Goal: Task Accomplishment & Management: Use online tool/utility

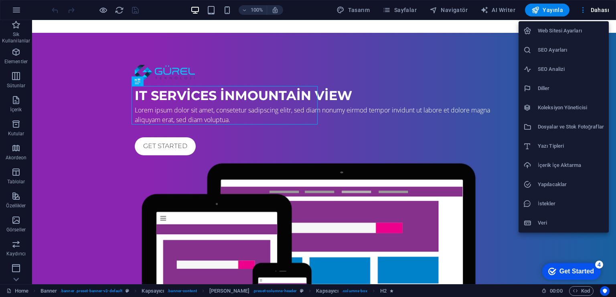
click at [346, 232] on div at bounding box center [308, 148] width 616 height 297
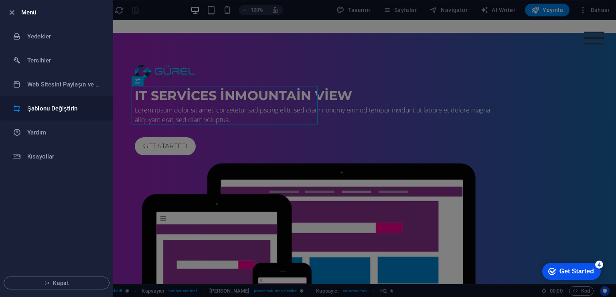
click at [63, 112] on h6 "Şablonu Değiştirin" at bounding box center [64, 109] width 74 height 10
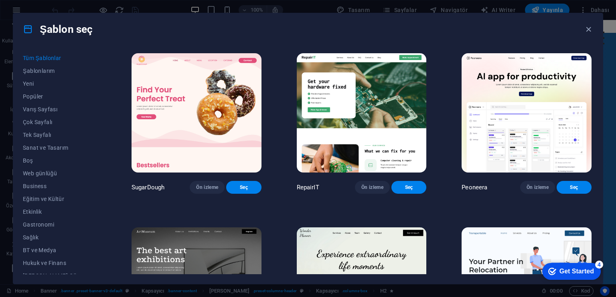
click at [581, 273] on div "Get Started" at bounding box center [576, 271] width 34 height 7
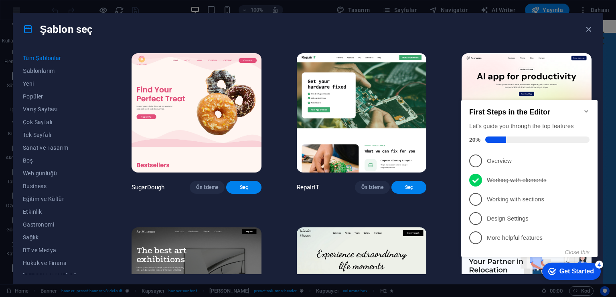
click at [581, 271] on div "Get Started" at bounding box center [576, 271] width 34 height 7
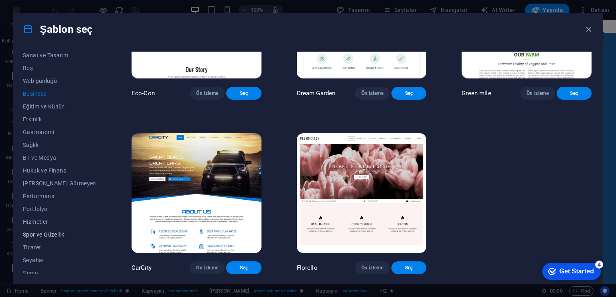
scroll to position [97, 0]
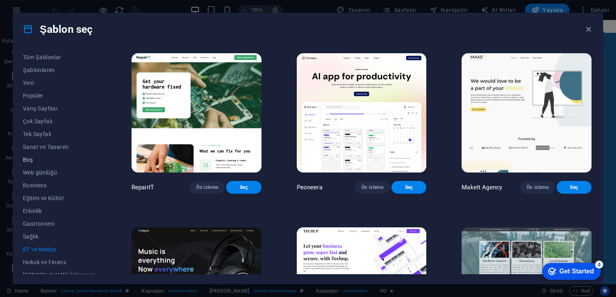
scroll to position [0, 0]
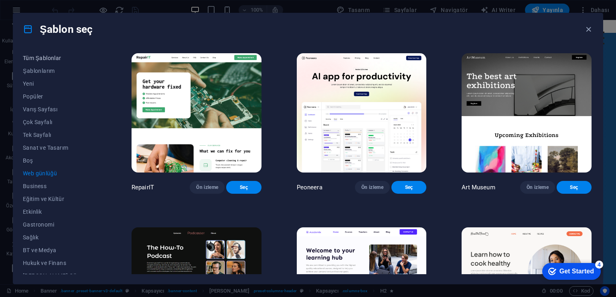
click at [0, 0] on button "Tüm Şablonlar" at bounding box center [0, 0] width 0 height 0
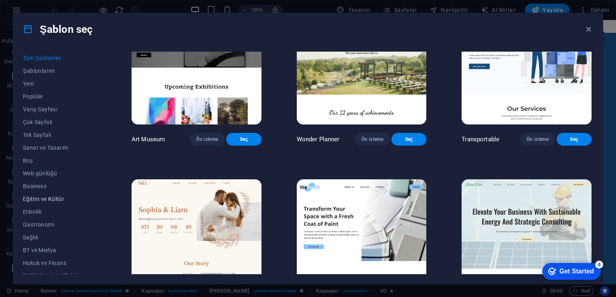
click at [49, 196] on span "Eğitim ve Kültür" at bounding box center [59, 199] width 73 height 6
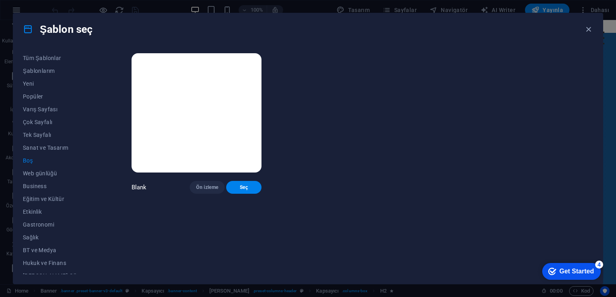
scroll to position [0, 0]
click at [226, 194] on button "Seç" at bounding box center [243, 187] width 35 height 13
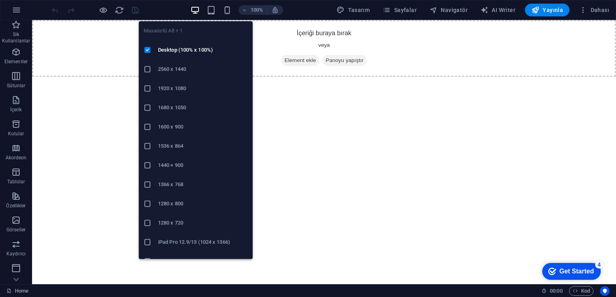
click at [199, 9] on icon "button" at bounding box center [194, 10] width 9 height 9
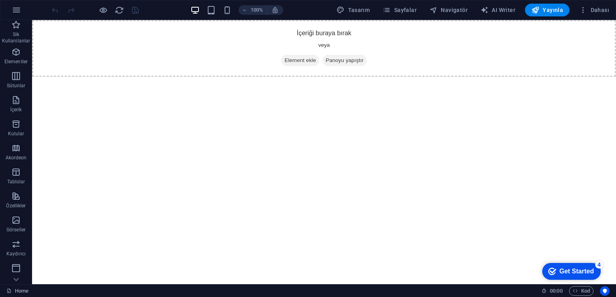
click at [400, 77] on html "Skip to main content İçeriği buraya bırak veya Element ekle Panoyu yapıştır" at bounding box center [324, 48] width 584 height 57
click at [14, 16] on button "button" at bounding box center [16, 9] width 19 height 19
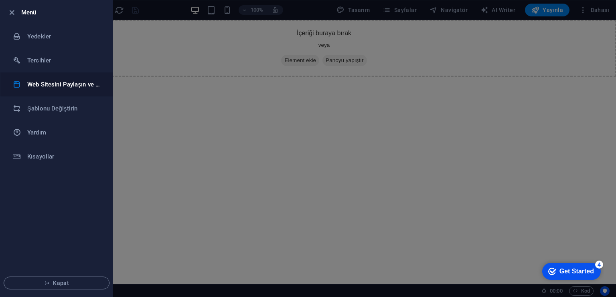
click at [50, 86] on h6 "Web Sitesini Paylaşın ve [GEOGRAPHIC_DATA]" at bounding box center [64, 85] width 74 height 10
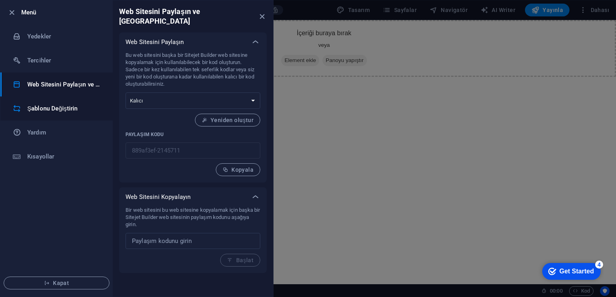
click at [50, 102] on li "Şablonu Değiştirin" at bounding box center [56, 109] width 112 height 24
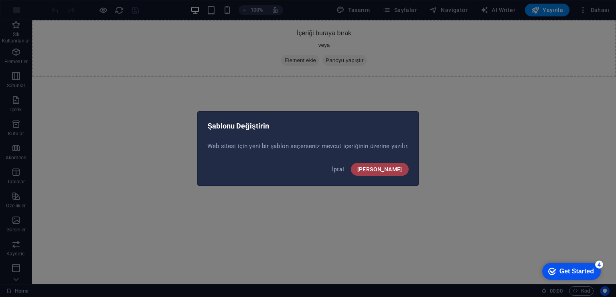
click at [389, 174] on button "[PERSON_NAME]" at bounding box center [380, 169] width 58 height 13
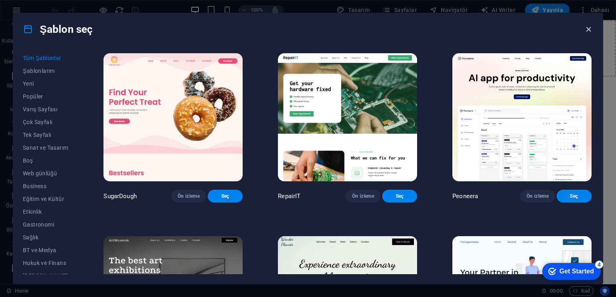
click at [586, 30] on icon "button" at bounding box center [588, 29] width 9 height 9
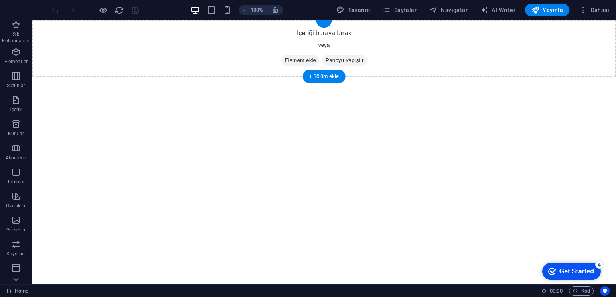
click at [324, 23] on div "+" at bounding box center [324, 23] width 16 height 7
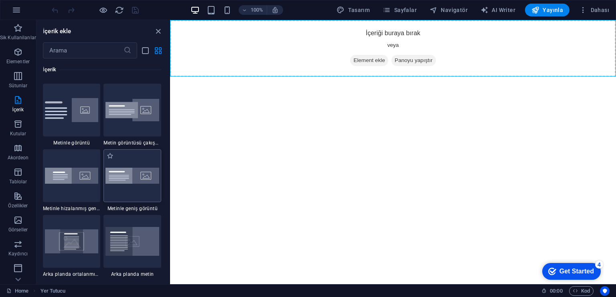
scroll to position [1531, 0]
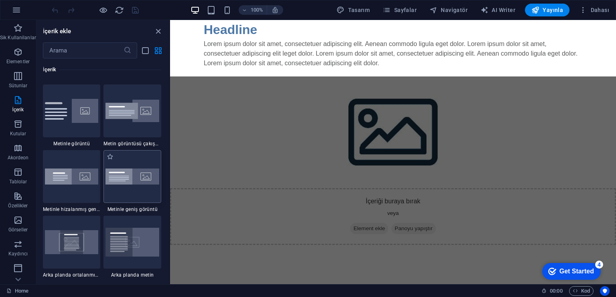
select select "%"
select select "rem"
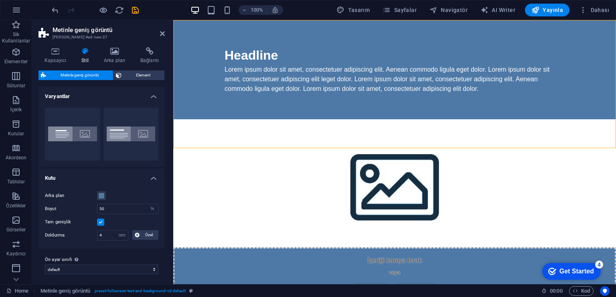
click at [385, 215] on html "Skip to main content Headline Lorem ipsum dolor sit amet, consectetuer adipisci…" at bounding box center [394, 162] width 443 height 285
drag, startPoint x: 263, startPoint y: 242, endPoint x: 260, endPoint y: 212, distance: 30.2
click at [263, 242] on html "Skip to main content Headline Lorem ipsum dolor sit amet, consectetuer adipisci…" at bounding box center [394, 162] width 443 height 285
click at [243, 83] on div "Lorem ipsum dolor sit amet, consectetuer adipiscing elit. Aenean commodo ligula…" at bounding box center [394, 79] width 340 height 29
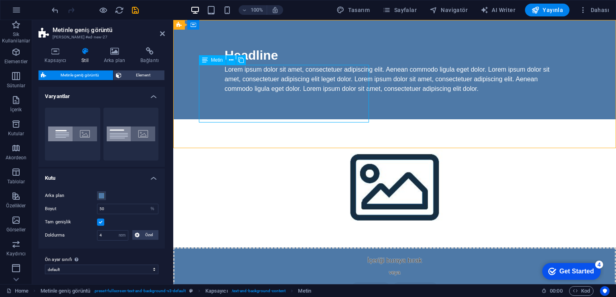
click at [243, 83] on div "Lorem ipsum dolor sit amet, consectetuer adipiscing elit. Aenean commodo ligula…" at bounding box center [394, 79] width 340 height 29
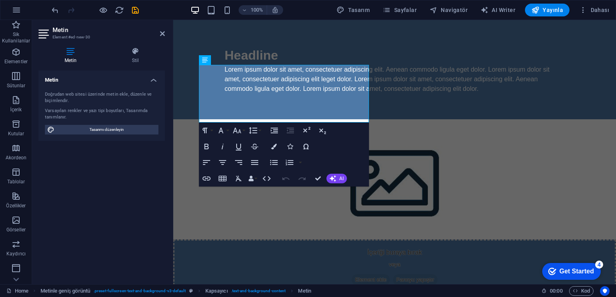
click at [454, 229] on html "Skip to main content Headline Lorem ipsum dolor sit amet, consectetuer adipisci…" at bounding box center [394, 158] width 443 height 277
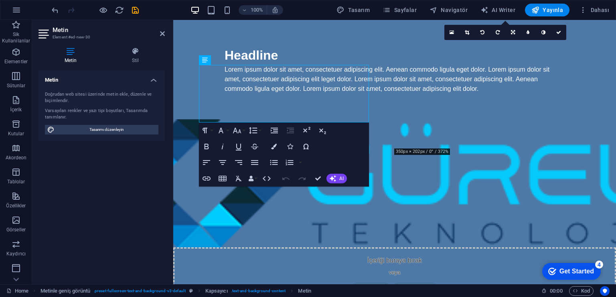
click at [514, 218] on html "Skip to main content Headline Lorem ipsum dolor sit amet, consectetuer adipisci…" at bounding box center [394, 162] width 443 height 285
drag, startPoint x: 512, startPoint y: 93, endPoint x: 488, endPoint y: 137, distance: 50.6
click at [488, 137] on figure at bounding box center [394, 183] width 443 height 128
click at [490, 119] on figure at bounding box center [394, 183] width 443 height 128
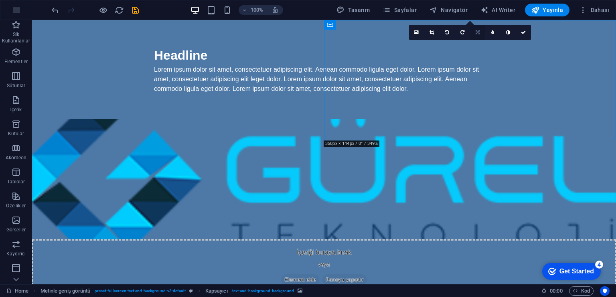
click at [478, 33] on icon at bounding box center [477, 32] width 4 height 5
click at [461, 44] on icon at bounding box center [462, 44] width 4 height 5
click at [432, 33] on icon at bounding box center [431, 32] width 4 height 5
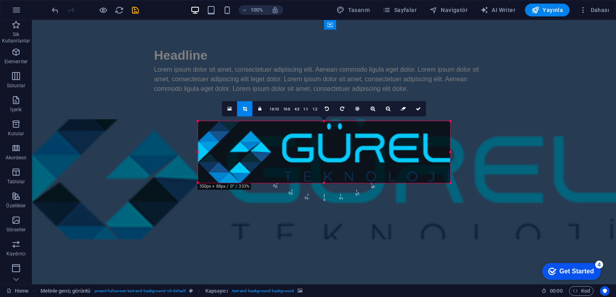
drag, startPoint x: 559, startPoint y: 212, endPoint x: 344, endPoint y: 160, distance: 221.0
click at [344, 160] on div "180 170 160 150 140 130 120 110 100 90 80 70 60 50 40 30 20 10 0 -10 -20 -30 -4…" at bounding box center [324, 152] width 252 height 62
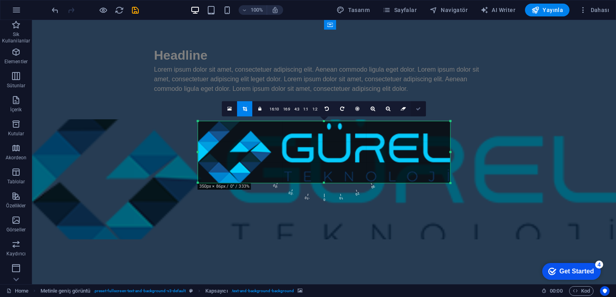
click at [417, 107] on icon at bounding box center [418, 109] width 5 height 5
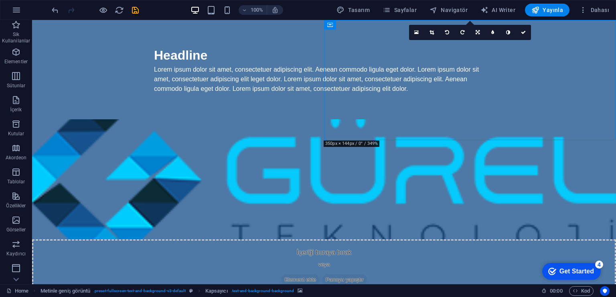
click at [451, 119] on figure at bounding box center [324, 179] width 584 height 120
click at [430, 31] on icon at bounding box center [431, 32] width 4 height 5
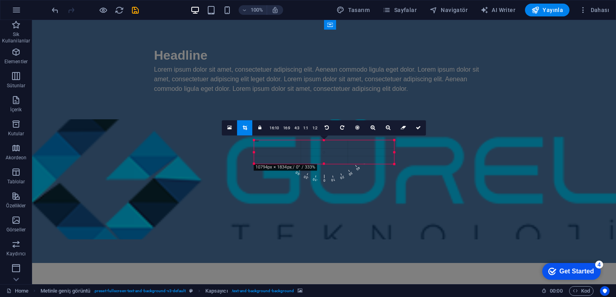
drag, startPoint x: 558, startPoint y: 211, endPoint x: 231, endPoint y: 120, distance: 339.5
click at [231, 120] on div "Mevcut içeriği değiştirmek için buraya sürükleyin. Yeni bir element oluşturmak …" at bounding box center [324, 152] width 584 height 265
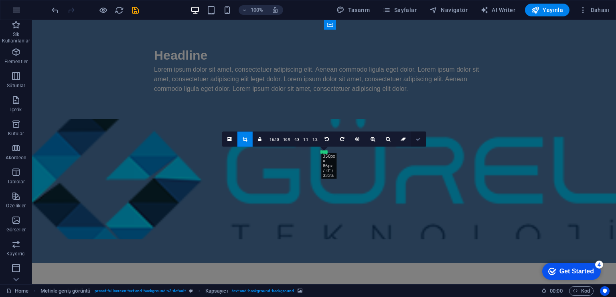
click at [416, 138] on icon at bounding box center [418, 139] width 5 height 5
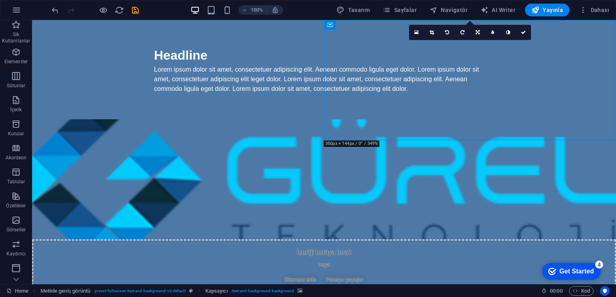
click at [454, 119] on figure at bounding box center [324, 179] width 584 height 120
click at [429, 32] on icon at bounding box center [431, 32] width 4 height 5
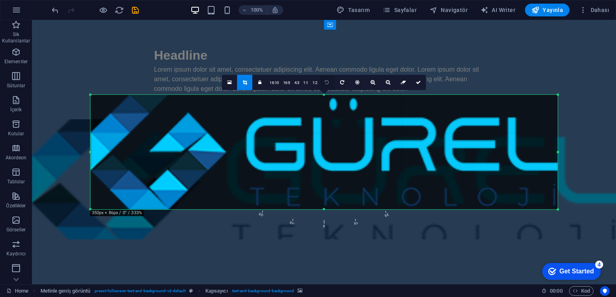
click at [226, 82] on link at bounding box center [229, 82] width 15 height 15
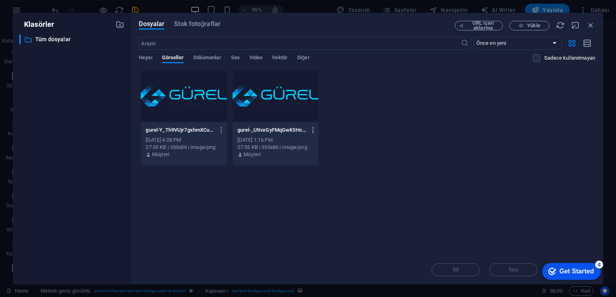
click at [312, 128] on icon "button" at bounding box center [313, 130] width 8 height 7
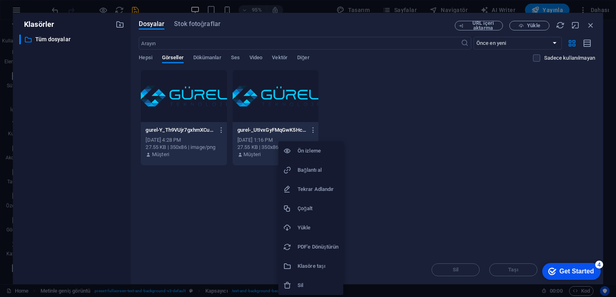
click at [322, 152] on h6 "Ön izleme" at bounding box center [317, 151] width 41 height 10
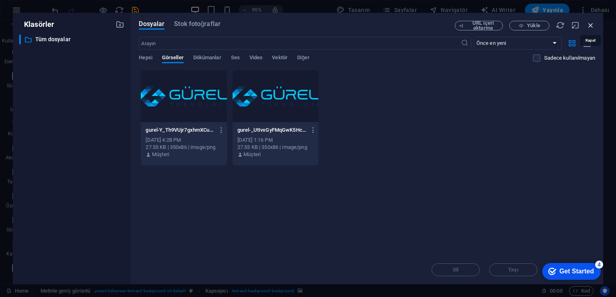
click at [586, 27] on icon "button" at bounding box center [590, 25] width 9 height 9
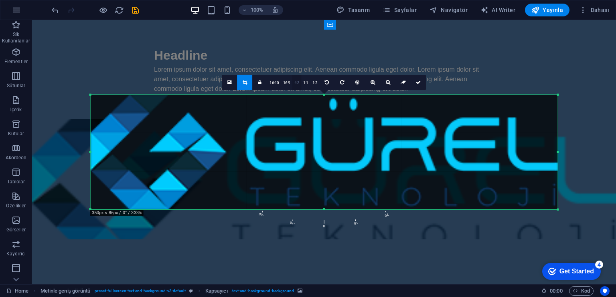
click at [297, 83] on link "4:3" at bounding box center [296, 82] width 9 height 15
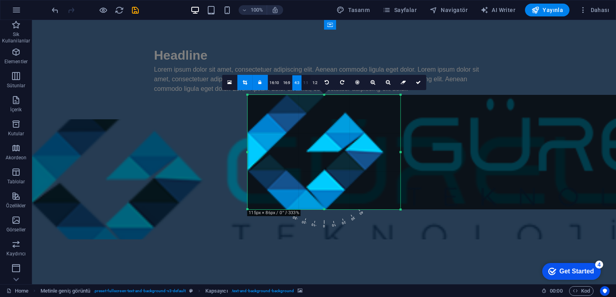
click at [304, 83] on link "1:1" at bounding box center [305, 82] width 9 height 15
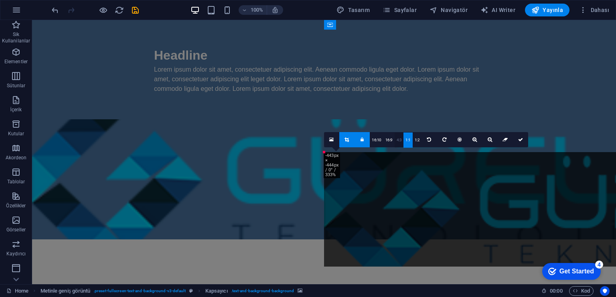
click at [396, 140] on link "4:3" at bounding box center [398, 140] width 9 height 15
click at [390, 138] on link "16:9" at bounding box center [388, 140] width 11 height 15
click at [378, 138] on link "16:10" at bounding box center [377, 140] width 14 height 15
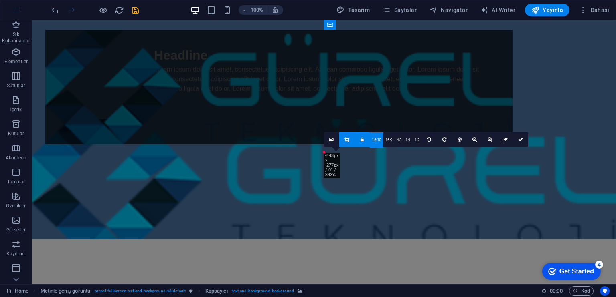
drag, startPoint x: 425, startPoint y: 168, endPoint x: 144, endPoint y: 54, distance: 303.2
click at [142, 54] on div at bounding box center [278, 87] width 467 height 115
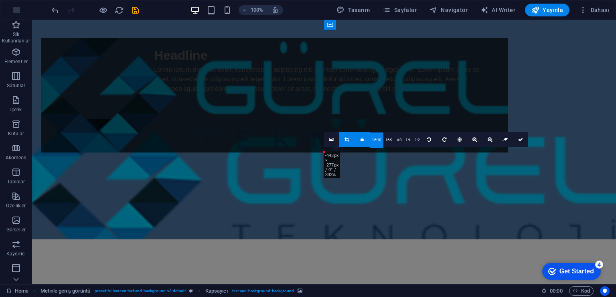
click at [69, 63] on div at bounding box center [274, 95] width 467 height 115
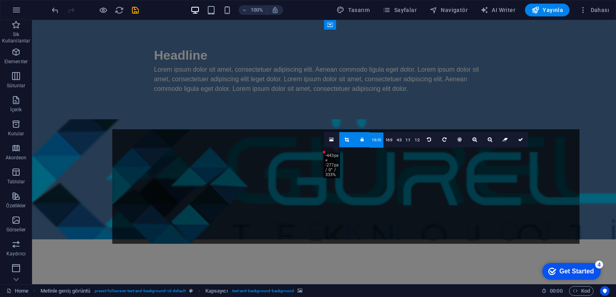
drag, startPoint x: 133, startPoint y: 79, endPoint x: 148, endPoint y: 187, distance: 109.6
click at [148, 187] on div at bounding box center [345, 186] width 467 height 115
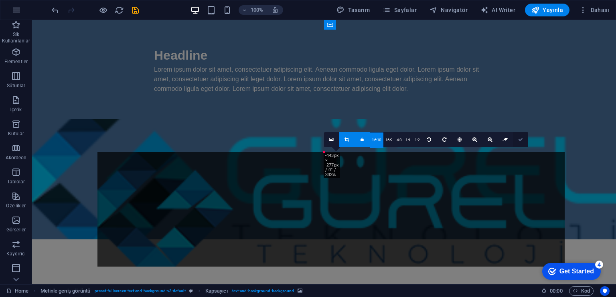
click at [518, 139] on icon at bounding box center [520, 139] width 5 height 5
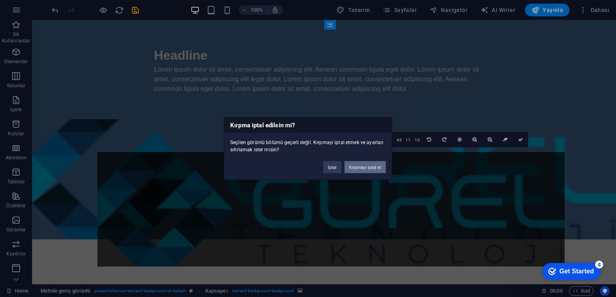
click at [370, 167] on button "Kırpmayı iptal et" at bounding box center [364, 168] width 41 height 12
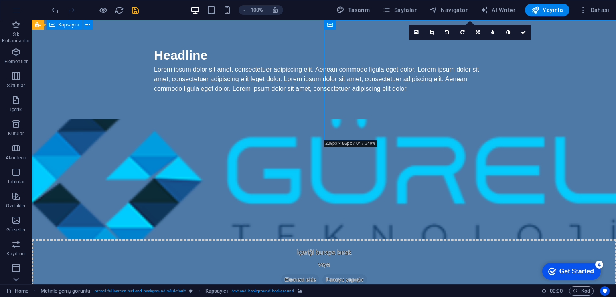
click at [321, 119] on div "Headline Lorem ipsum dolor sit amet, consectetuer adipiscing elit. Aenean commo…" at bounding box center [324, 69] width 584 height 99
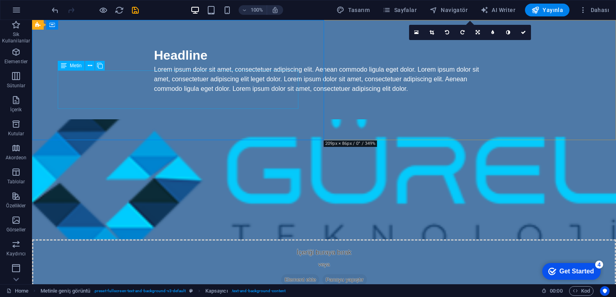
click at [271, 94] on div "Lorem ipsum dolor sit amet, consectetuer adipiscing elit. Aenean commodo ligula…" at bounding box center [324, 79] width 340 height 29
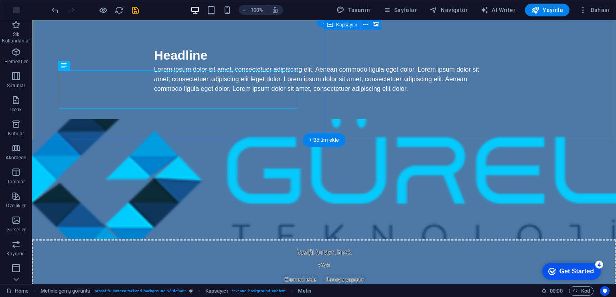
click at [327, 240] on div "İçeriği buraya bırak veya Element ekle Panoyu yapıştır" at bounding box center [324, 268] width 584 height 57
drag, startPoint x: 394, startPoint y: 57, endPoint x: 399, endPoint y: 113, distance: 57.1
click at [399, 119] on div "İçeriği buraya bırak veya Element ekle Panoyu yapıştır" at bounding box center [324, 207] width 584 height 177
click at [471, 240] on div "İçeriği buraya bırak veya Element ekle Panoyu yapıştır" at bounding box center [324, 268] width 584 height 57
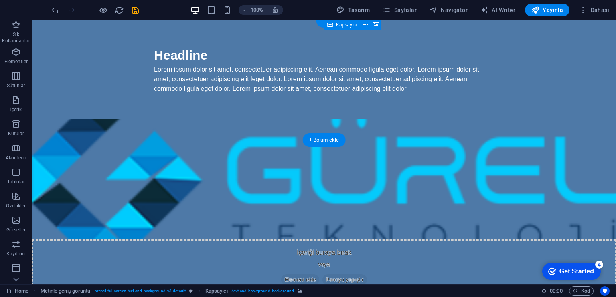
select select "px"
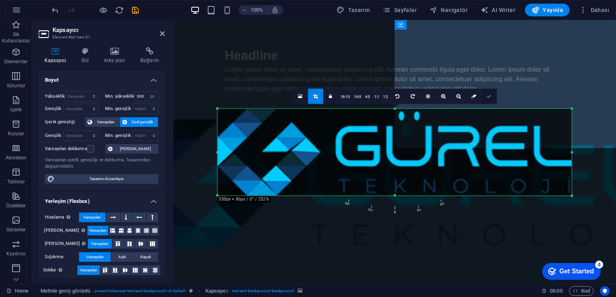
click at [488, 99] on link at bounding box center [488, 96] width 15 height 15
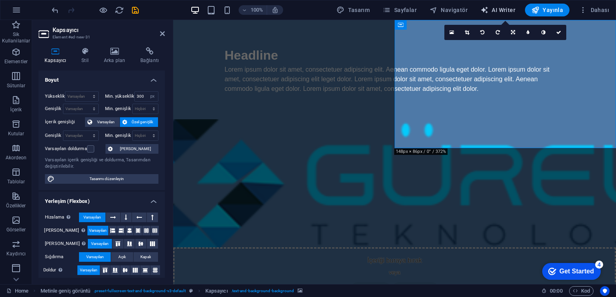
click at [502, 8] on span "AI Writer" at bounding box center [497, 10] width 35 height 8
select select "English"
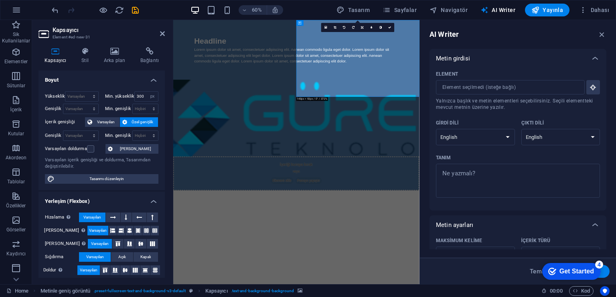
click at [595, 30] on div "AI Writer" at bounding box center [517, 35] width 177 height 10
click at [598, 33] on icon "button" at bounding box center [601, 34] width 9 height 9
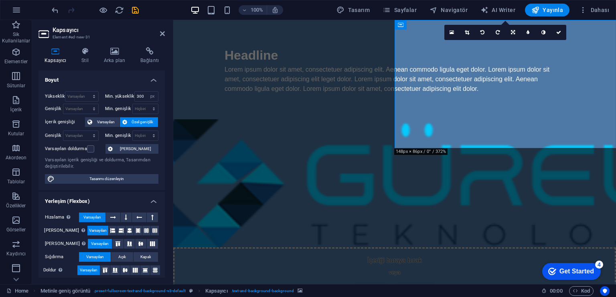
click at [499, 119] on figure at bounding box center [394, 183] width 443 height 128
click at [416, 10] on span "Sayfalar" at bounding box center [399, 10] width 34 height 8
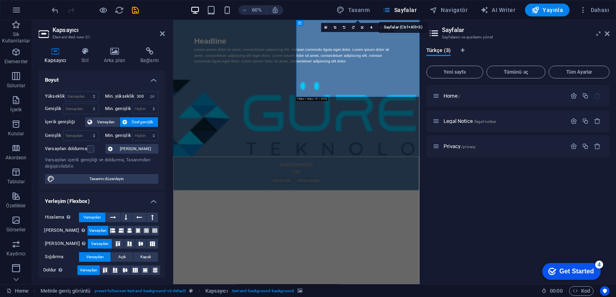
click at [416, 10] on span "Sayfalar" at bounding box center [399, 10] width 34 height 8
click at [369, 8] on span "Tasarım" at bounding box center [352, 10] width 33 height 8
select select "px"
select select "400"
select select "px"
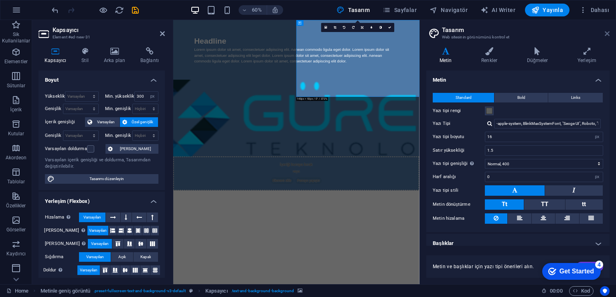
click at [604, 32] on icon at bounding box center [606, 33] width 5 height 6
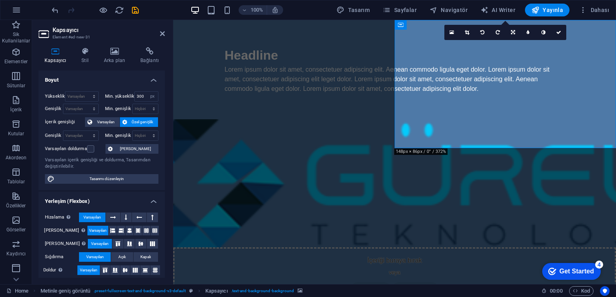
click at [599, 19] on div "100% Tasarım [PERSON_NAME] AI Writer Yayınla Dahası" at bounding box center [307, 9] width 615 height 19
click at [597, 9] on span "Dahası" at bounding box center [594, 10] width 30 height 8
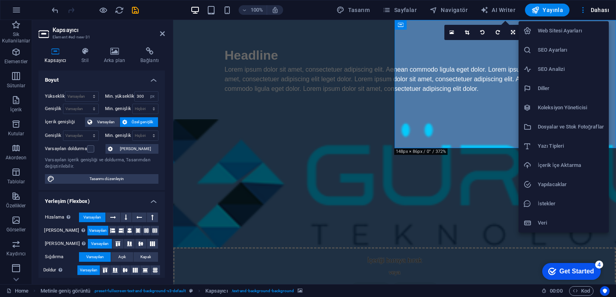
click at [562, 32] on h6 "Web Sitesi Ayarları" at bounding box center [571, 31] width 66 height 10
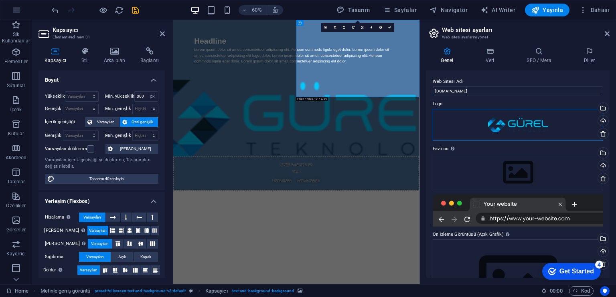
click at [546, 123] on div "Dosyaları buraya sürükleyin, dosyaları seçmek için tıklayın veya Dosyalardan ya…" at bounding box center [518, 125] width 170 height 32
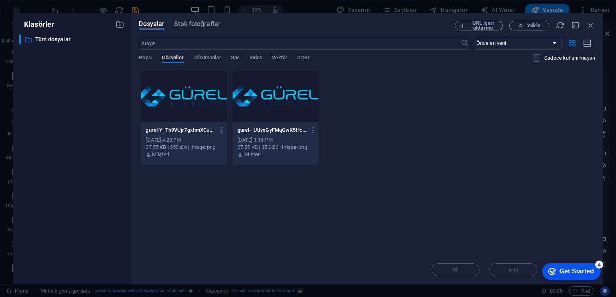
click at [186, 101] on div at bounding box center [184, 96] width 86 height 52
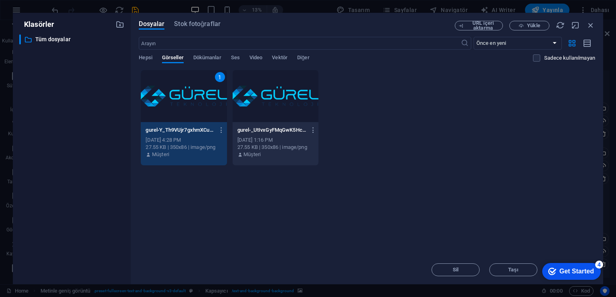
click at [185, 101] on div "1" at bounding box center [184, 96] width 86 height 52
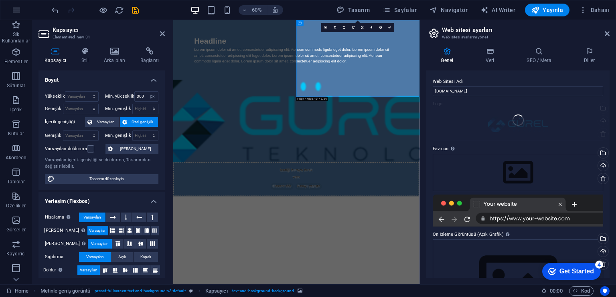
click at [193, 154] on html "Skip to main content Headline Lorem ipsum dolor sit amet, consectetuer adipisci…" at bounding box center [378, 167] width 410 height 294
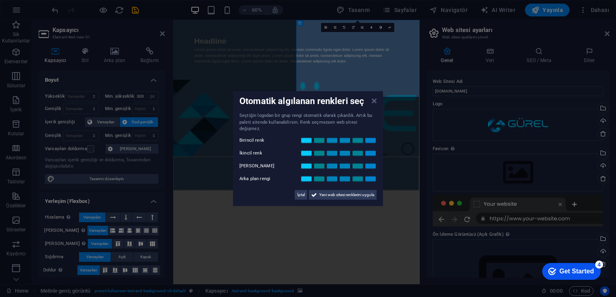
click at [374, 104] on icon at bounding box center [374, 101] width 5 height 6
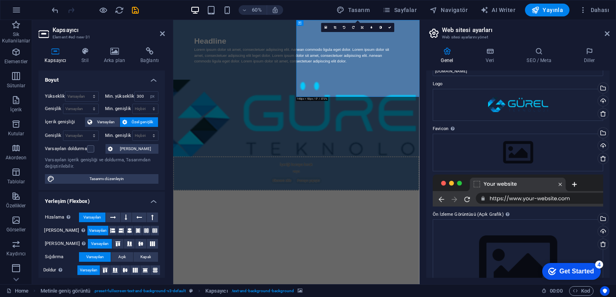
scroll to position [59, 0]
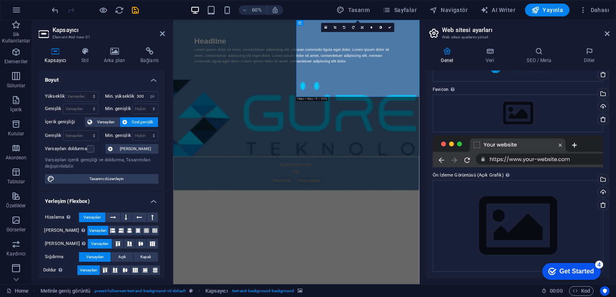
click at [516, 149] on div at bounding box center [518, 151] width 170 height 32
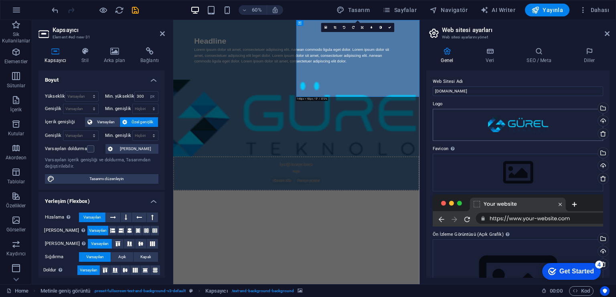
scroll to position [0, 0]
drag, startPoint x: 665, startPoint y: 113, endPoint x: 524, endPoint y: 127, distance: 142.3
click at [497, 57] on h4 "Veri" at bounding box center [491, 55] width 41 height 17
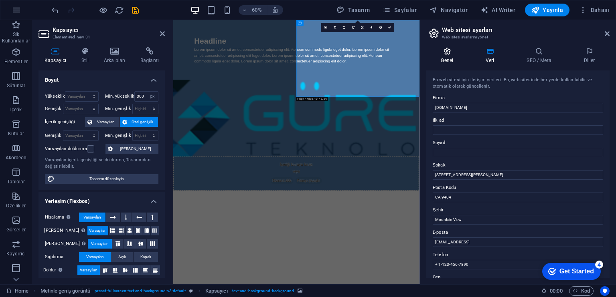
click at [452, 51] on icon at bounding box center [447, 51] width 42 height 8
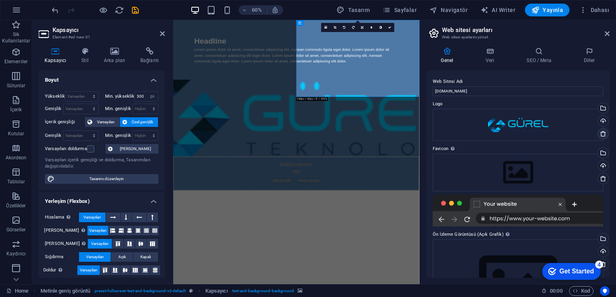
click at [602, 134] on icon at bounding box center [603, 134] width 6 height 6
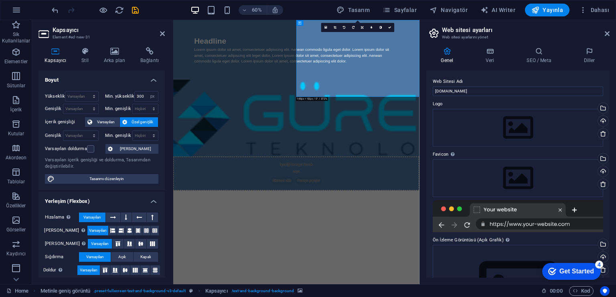
click at [494, 297] on html "Skip to main content Headline Lorem ipsum dolor sit amet, consectetuer adipisci…" at bounding box center [378, 162] width 410 height 285
click at [605, 34] on icon at bounding box center [606, 33] width 5 height 6
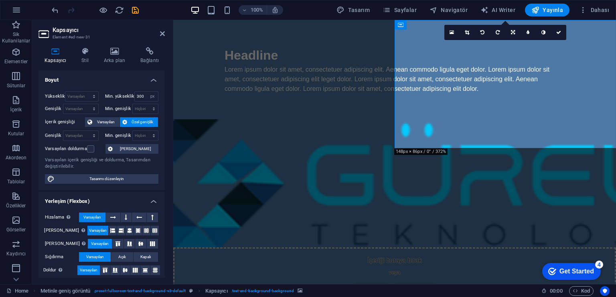
click at [544, 119] on figure at bounding box center [394, 183] width 443 height 128
click at [13, 4] on button "button" at bounding box center [16, 9] width 19 height 19
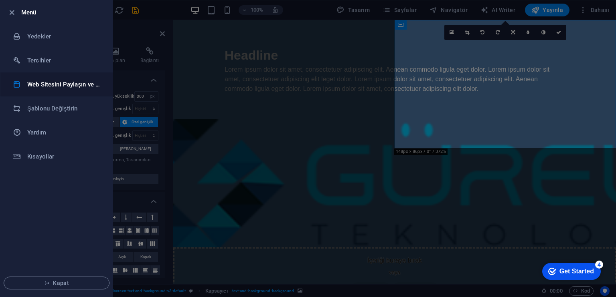
click at [67, 90] on li "Web Sitesini Paylaşın ve [GEOGRAPHIC_DATA]" at bounding box center [56, 85] width 112 height 24
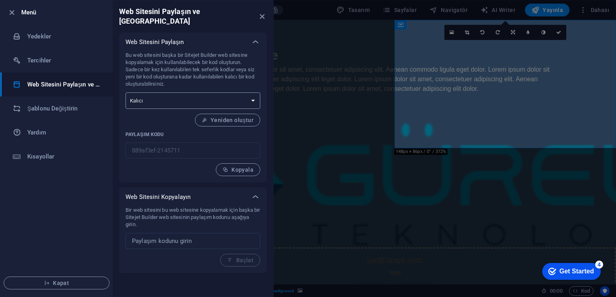
click at [253, 95] on select "Tek seferlik Kalıcı" at bounding box center [192, 101] width 135 height 16
click at [244, 80] on div "Bu web sitesini başka bir Sitejet Builder web sitesine kopyalamak için kullanıl…" at bounding box center [192, 114] width 135 height 125
click at [260, 12] on icon "close" at bounding box center [261, 16] width 9 height 9
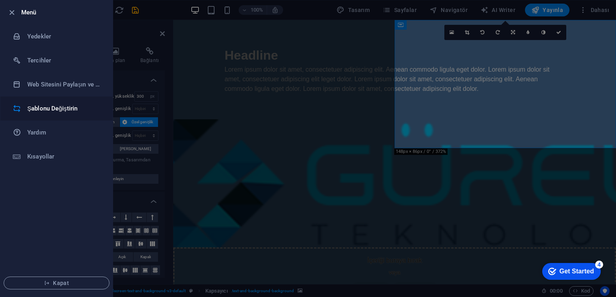
click at [67, 104] on h6 "Şablonu Değiştirin" at bounding box center [64, 109] width 74 height 10
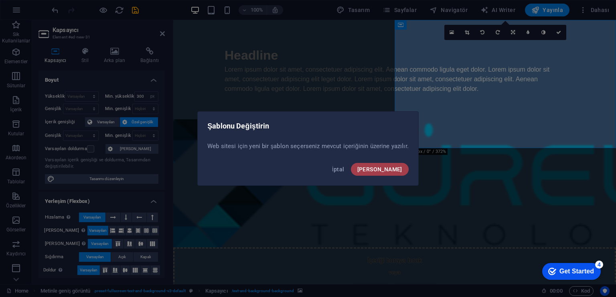
click at [385, 170] on span "[PERSON_NAME]" at bounding box center [379, 169] width 45 height 6
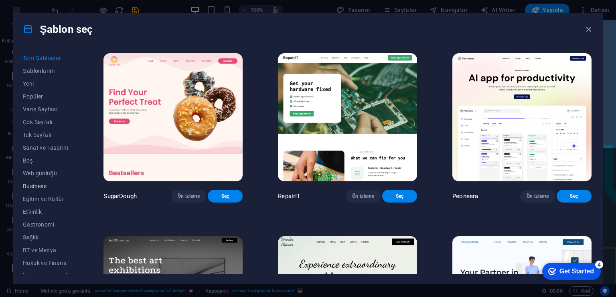
click at [42, 192] on button "Business" at bounding box center [45, 186] width 45 height 13
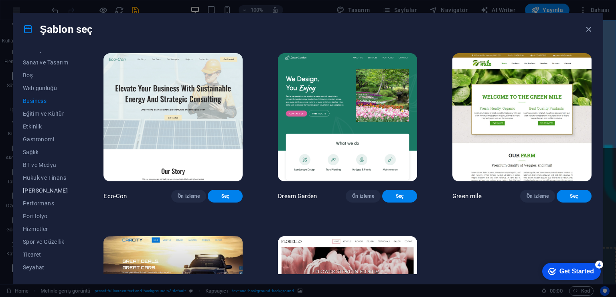
scroll to position [97, 0]
click at [39, 269] on span "Şema" at bounding box center [45, 268] width 45 height 6
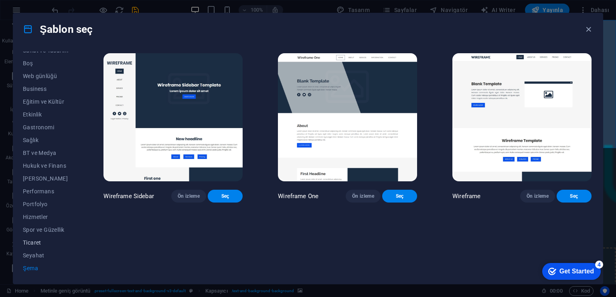
click at [38, 244] on span "Ticaret" at bounding box center [45, 243] width 45 height 6
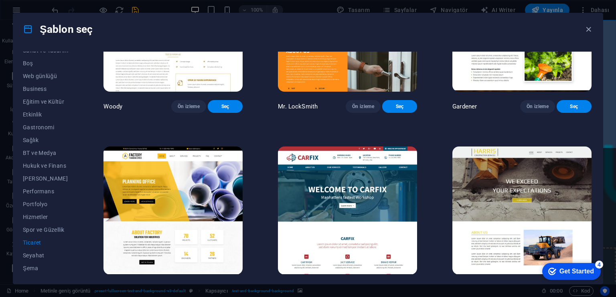
scroll to position [282, 0]
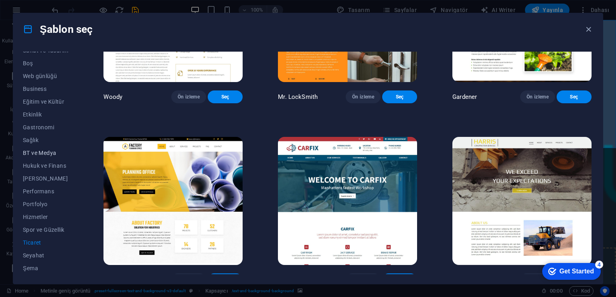
click at [48, 152] on span "BT ve Medya" at bounding box center [45, 153] width 45 height 6
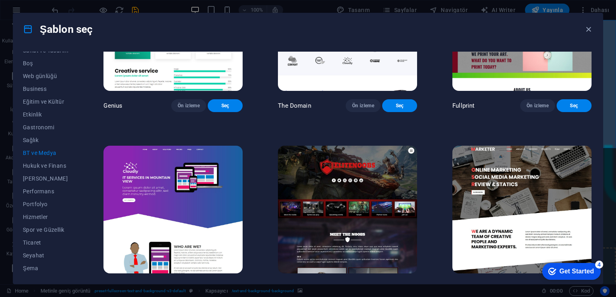
scroll to position [461, 0]
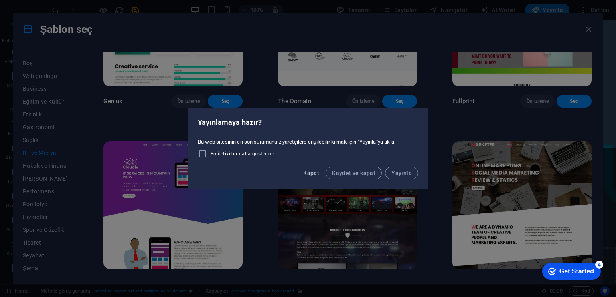
click at [313, 177] on button "Kapat" at bounding box center [311, 173] width 22 height 13
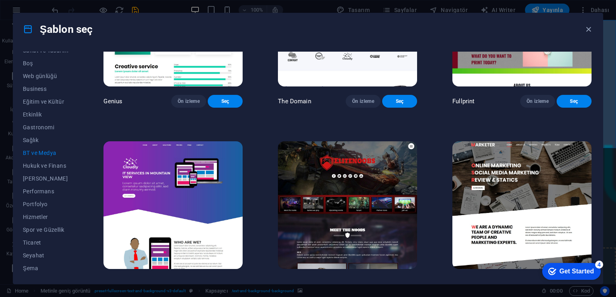
click at [44, 31] on h4 "Şablon seç" at bounding box center [58, 29] width 70 height 13
click at [592, 27] on div "Şablon seç" at bounding box center [307, 29] width 589 height 32
click at [587, 28] on icon "button" at bounding box center [588, 29] width 9 height 9
